Goal: Information Seeking & Learning: Learn about a topic

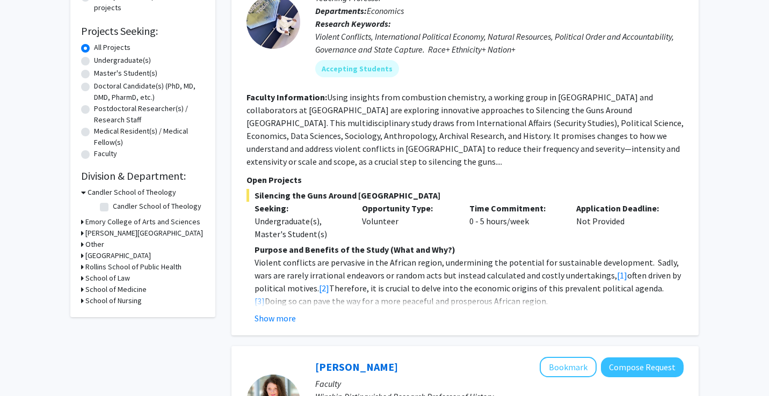
scroll to position [159, 0]
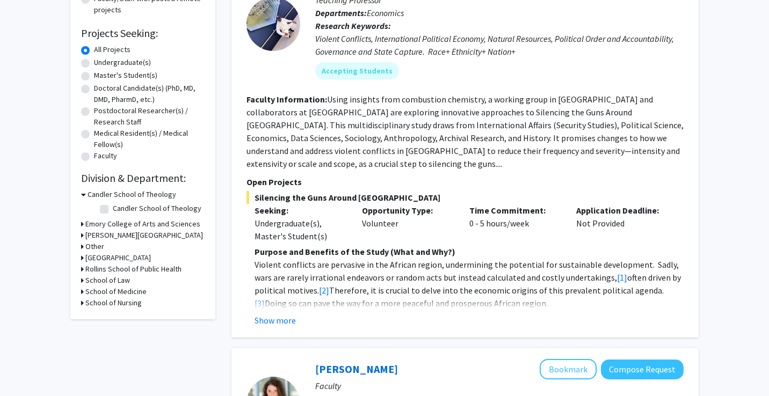
click at [94, 79] on label "Master's Student(s)" at bounding box center [125, 75] width 63 height 11
click at [94, 77] on input "Master's Student(s)" at bounding box center [97, 73] width 7 height 7
radio input "true"
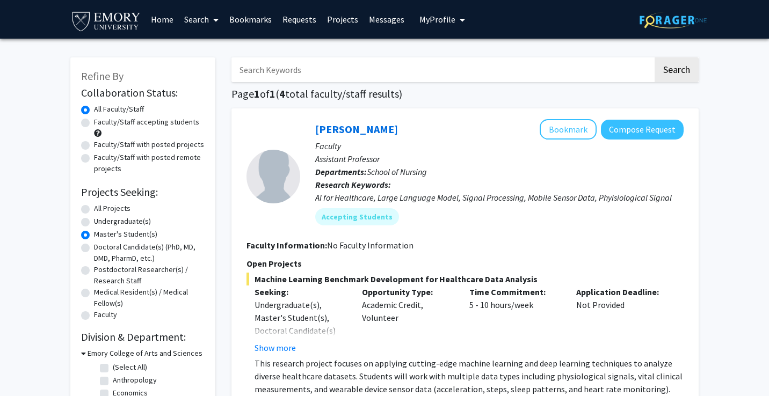
click at [79, 223] on div "Refine By Collaboration Status: Collaboration Status All Faculty/Staff Collabor…" at bounding box center [142, 246] width 145 height 379
click at [94, 223] on label "Undergraduate(s)" at bounding box center [122, 221] width 57 height 11
click at [94, 223] on input "Undergraduate(s)" at bounding box center [97, 219] width 7 height 7
radio input "true"
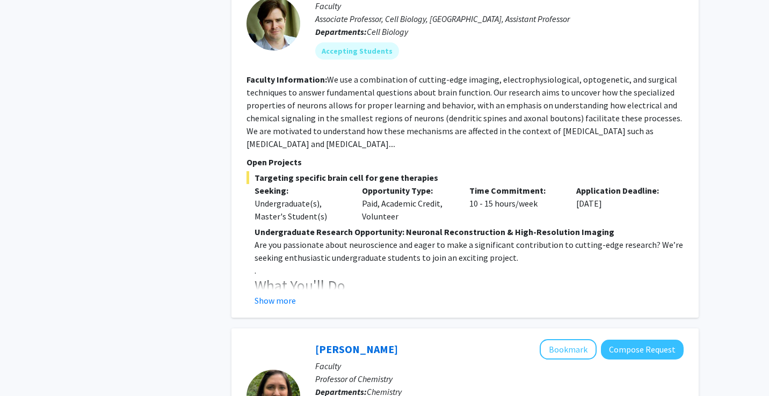
scroll to position [2022, 0]
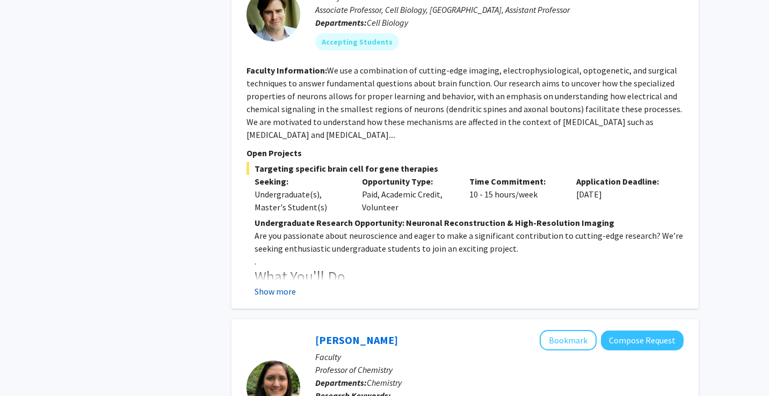
click at [281, 285] on button "Show more" at bounding box center [275, 291] width 41 height 13
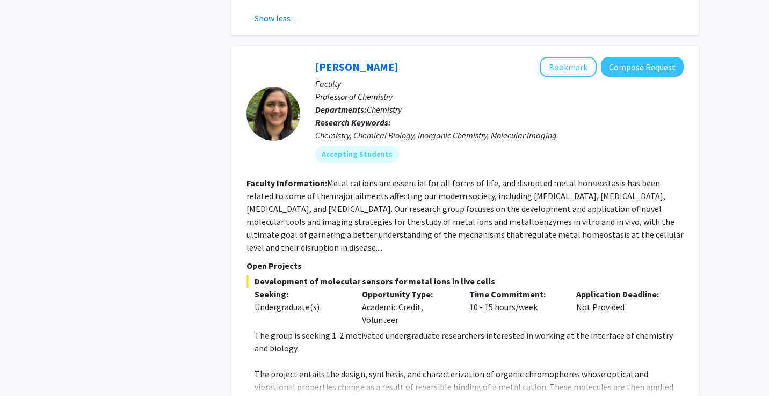
scroll to position [2636, 0]
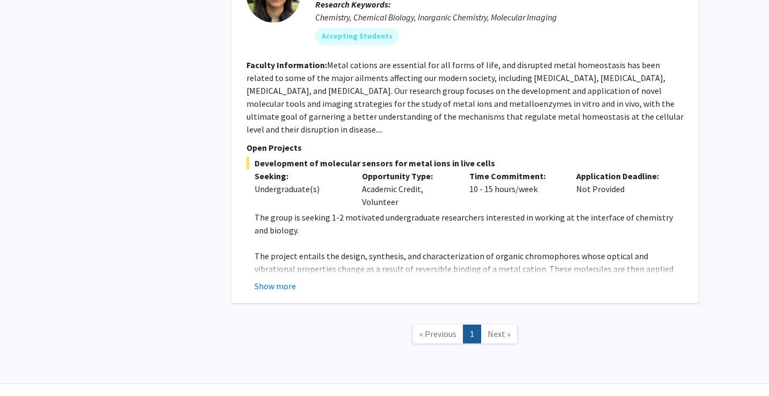
click at [494, 329] on span "Next »" at bounding box center [499, 334] width 23 height 11
click at [266, 280] on button "Show more" at bounding box center [275, 286] width 41 height 13
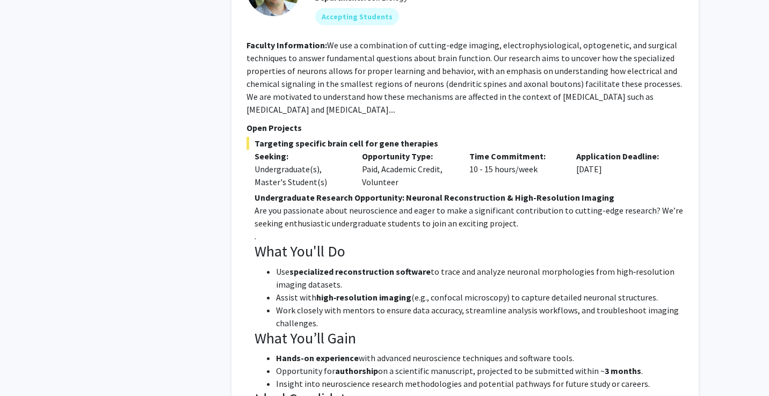
scroll to position [1957, 0]
